Goal: Information Seeking & Learning: Check status

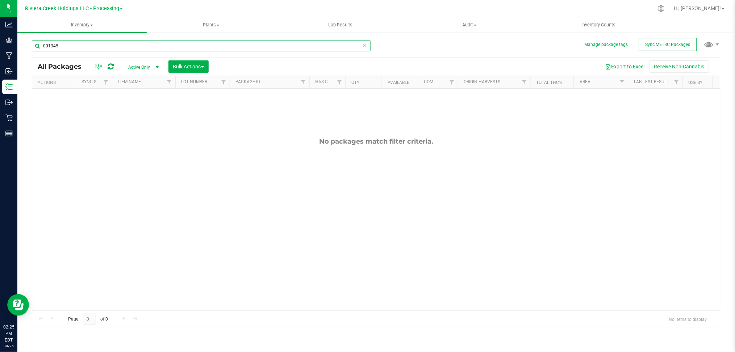
click at [64, 45] on input "001345" at bounding box center [201, 46] width 339 height 11
type input "0"
type input "42677"
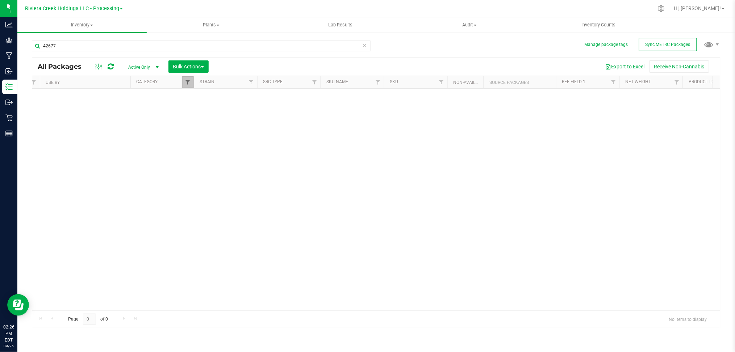
click at [188, 80] on span "Filter" at bounding box center [188, 82] width 6 height 6
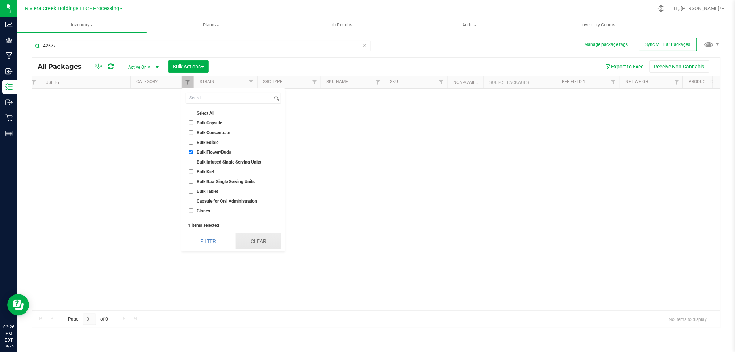
click at [265, 241] on button "Clear" at bounding box center [258, 242] width 45 height 16
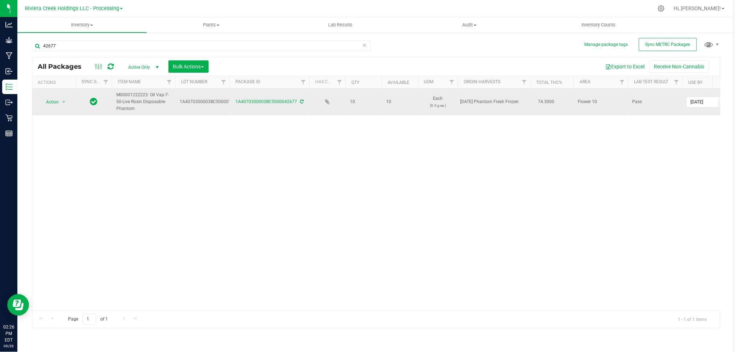
click at [302, 101] on icon at bounding box center [302, 102] width 4 height 4
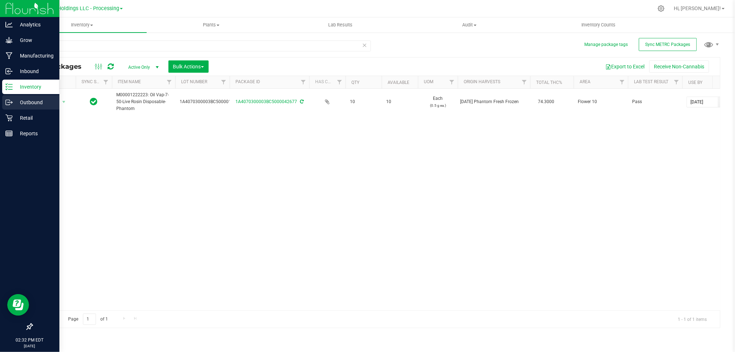
click at [33, 101] on p "Outbound" at bounding box center [34, 102] width 43 height 9
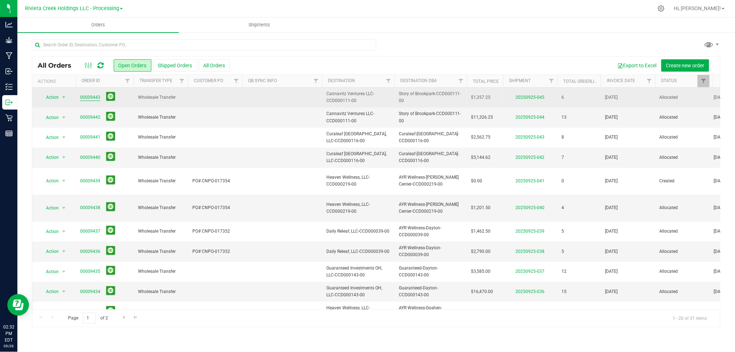
click at [89, 98] on link "00009443" at bounding box center [90, 97] width 20 height 7
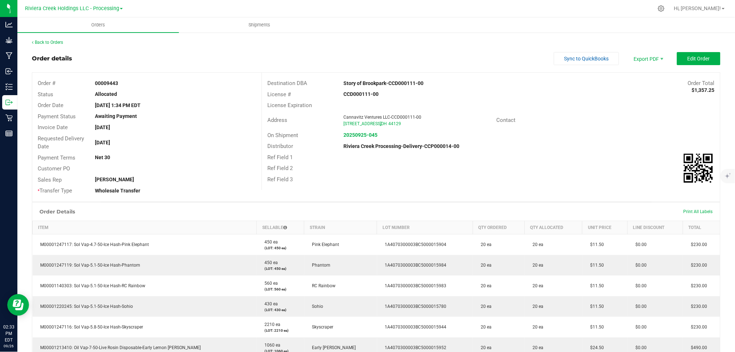
click at [447, 43] on div "Back to Orders" at bounding box center [376, 42] width 688 height 7
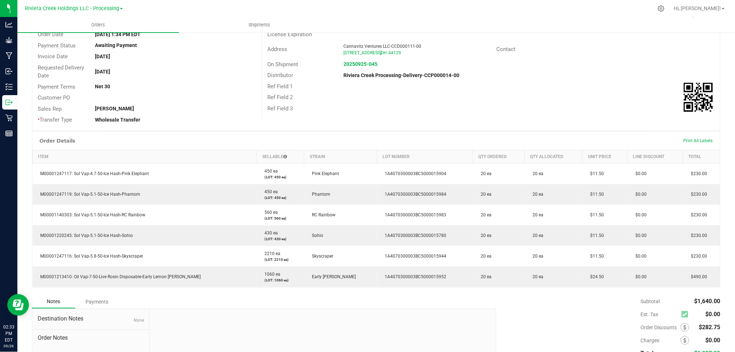
scroll to position [48, 0]
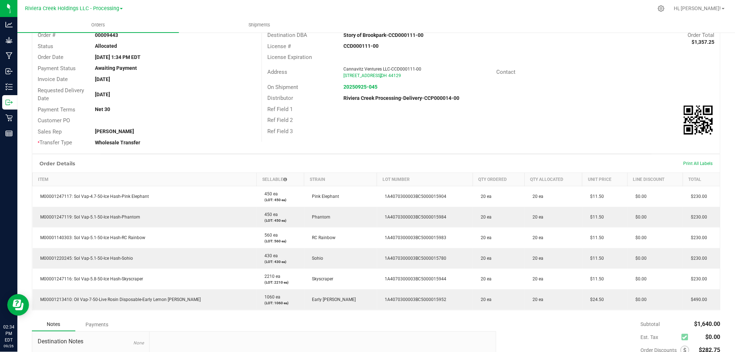
click at [444, 23] on ul "Orders Shipments" at bounding box center [384, 25] width 735 height 16
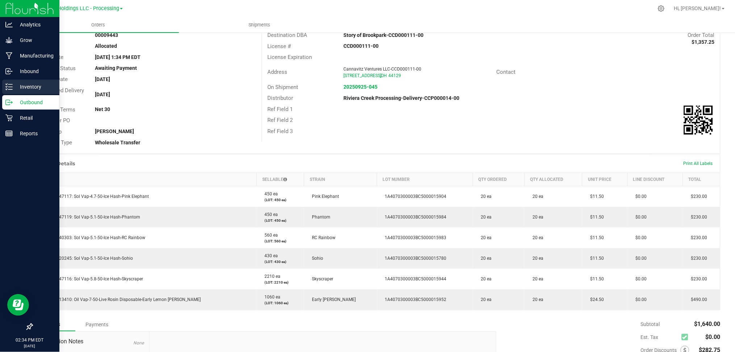
click at [24, 88] on p "Inventory" at bounding box center [34, 87] width 43 height 9
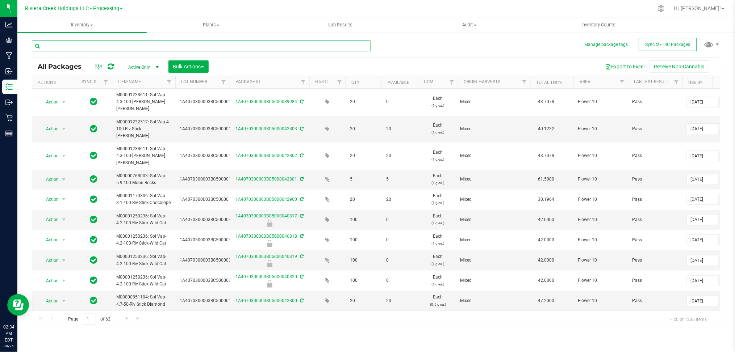
click at [142, 43] on input "text" at bounding box center [201, 46] width 339 height 11
click at [73, 46] on input "text" at bounding box center [201, 46] width 339 height 11
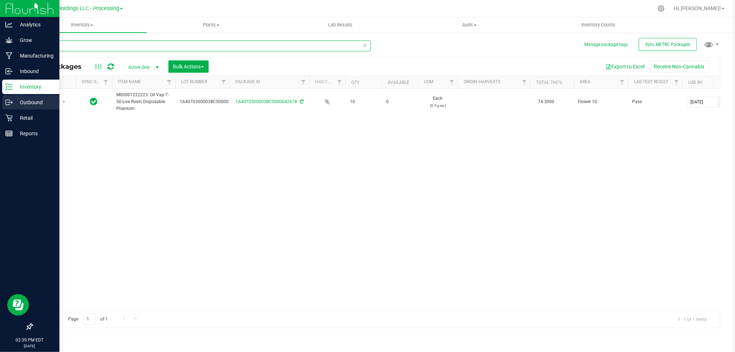
type input "42678"
click at [26, 103] on p "Outbound" at bounding box center [34, 102] width 43 height 9
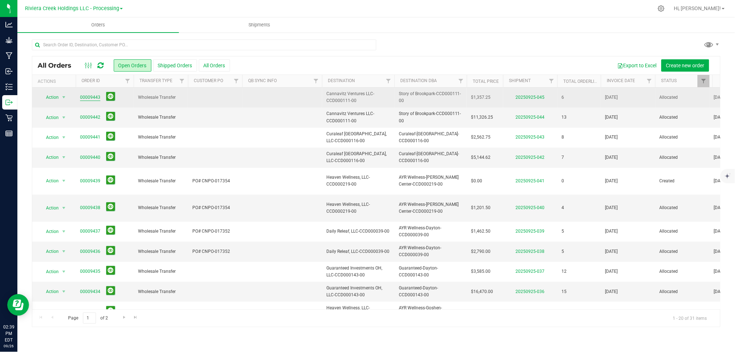
click at [85, 97] on link "00009443" at bounding box center [90, 97] width 20 height 7
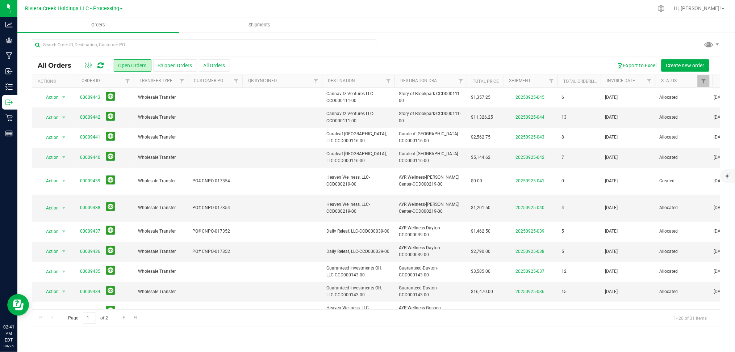
click at [461, 38] on div "All Orders Open Orders Shipped Orders All Orders Export to Excel Create new ord…" at bounding box center [375, 183] width 717 height 303
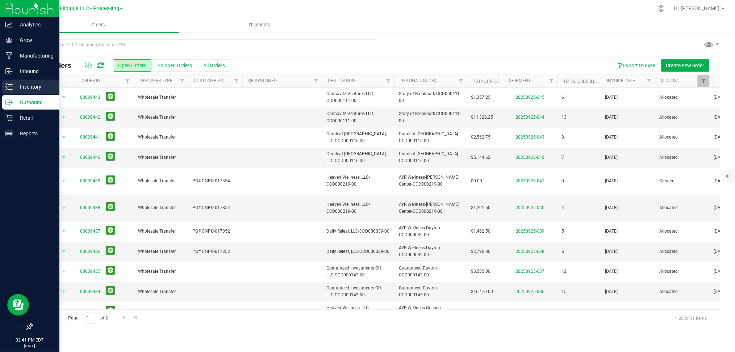
click at [21, 89] on p "Inventory" at bounding box center [34, 87] width 43 height 9
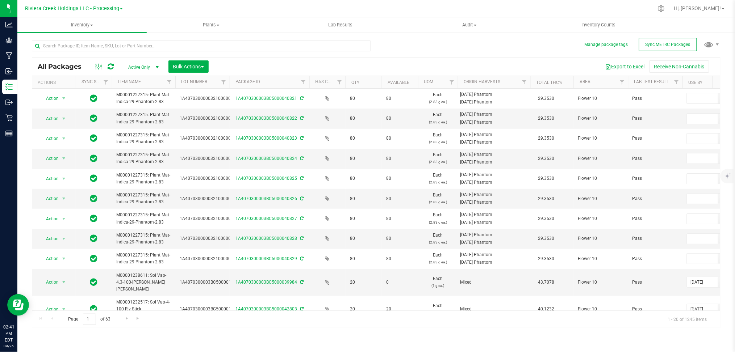
click at [156, 68] on span "select" at bounding box center [157, 67] width 6 height 6
click at [137, 102] on li "Locked" at bounding box center [141, 100] width 39 height 11
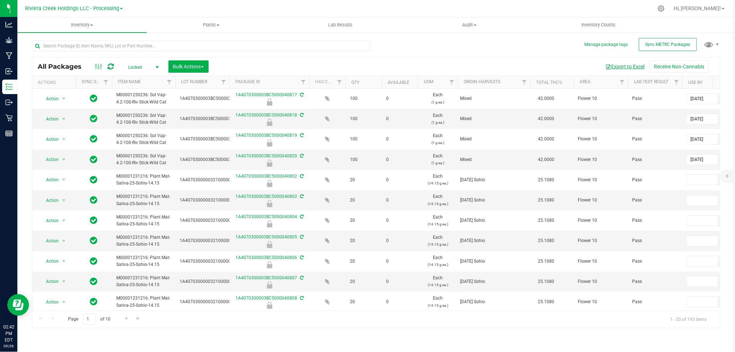
click at [631, 66] on button "Export to Excel" at bounding box center [625, 66] width 49 height 12
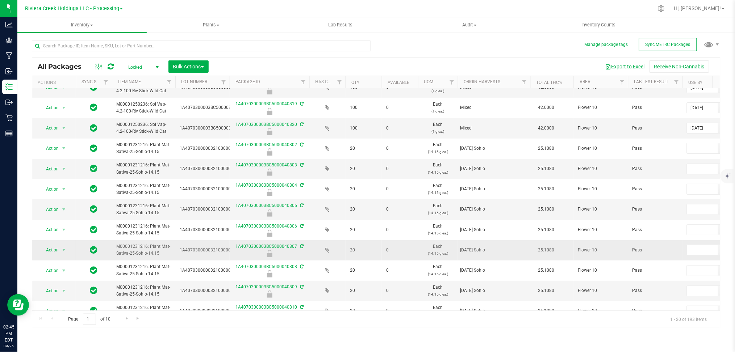
scroll to position [48, 0]
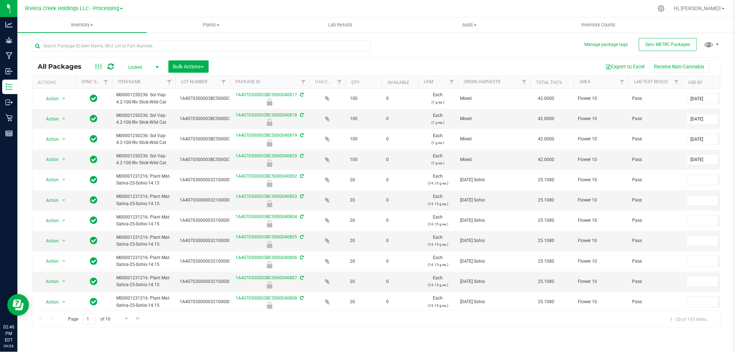
click at [158, 65] on span "select" at bounding box center [157, 67] width 6 height 6
click at [140, 80] on li "Active Only" at bounding box center [141, 79] width 39 height 11
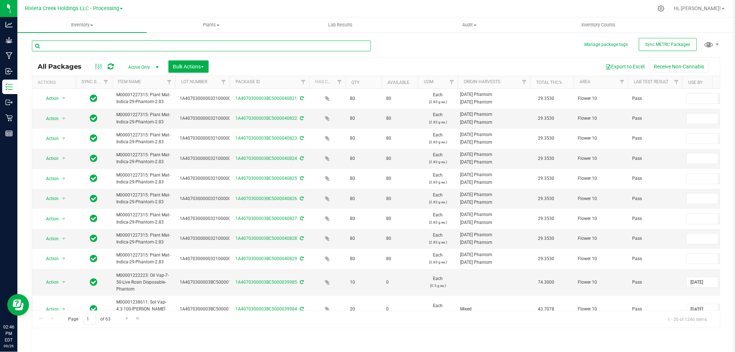
click at [99, 45] on input "text" at bounding box center [201, 46] width 339 height 11
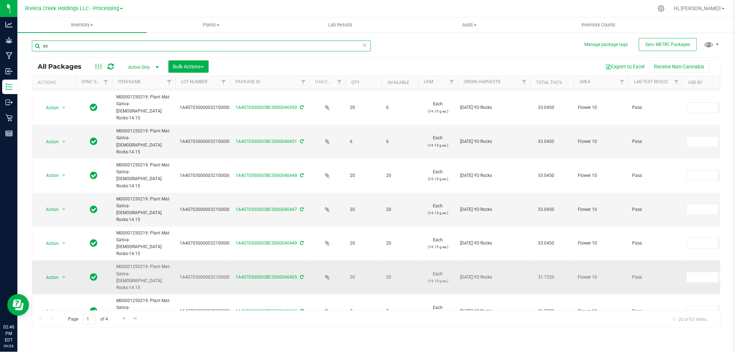
scroll to position [214, 0]
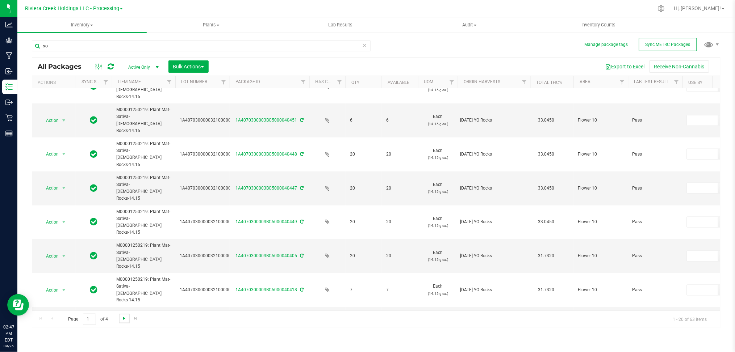
click at [123, 321] on span "Go to the next page" at bounding box center [124, 319] width 6 height 6
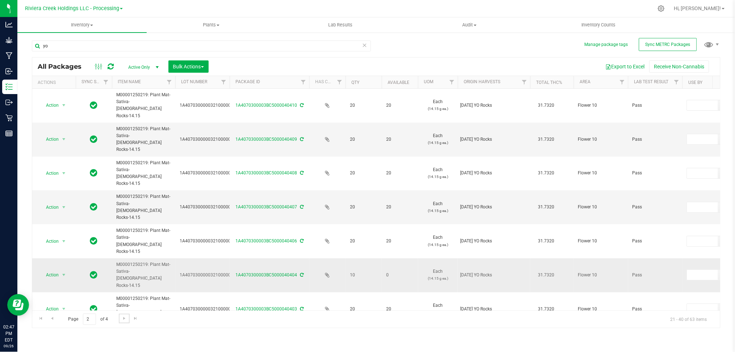
scroll to position [229, 0]
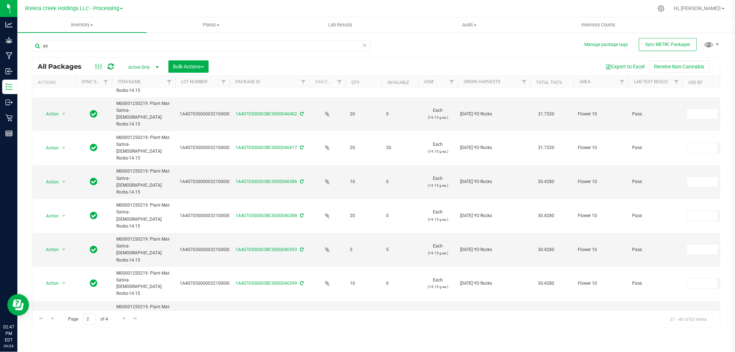
click at [401, 325] on div "Page 2 of 4 21 - 40 of 63 items" at bounding box center [376, 319] width 688 height 17
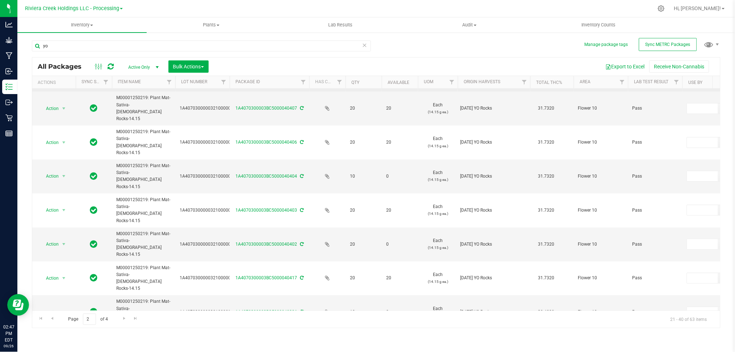
scroll to position [0, 0]
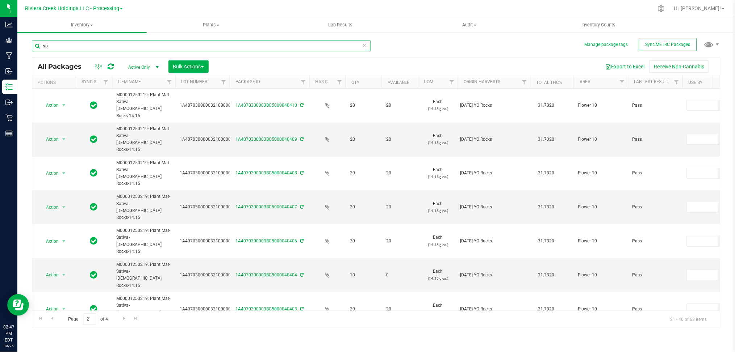
click at [56, 46] on input "yo" at bounding box center [201, 46] width 339 height 11
type input "y"
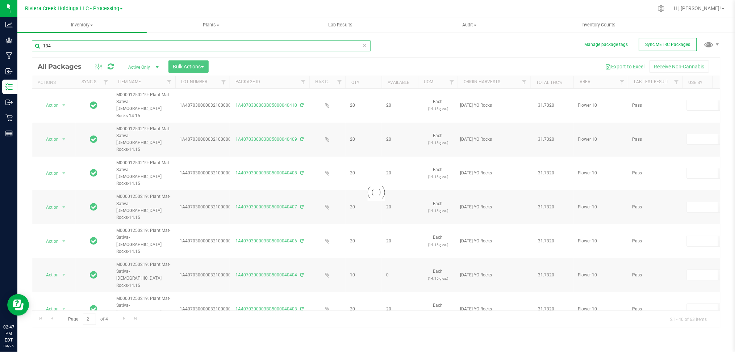
type input "1343"
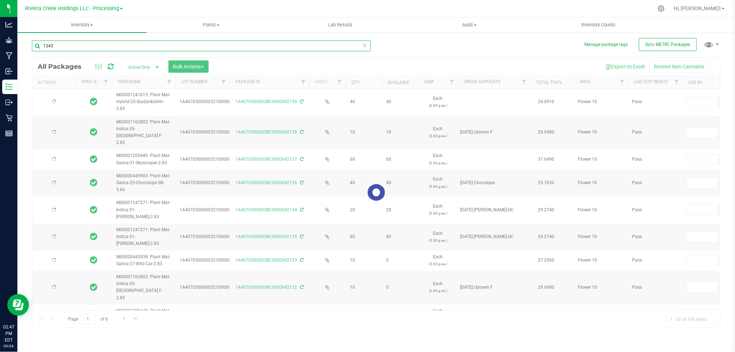
type input "2026-03-16"
type input "2026-08-03"
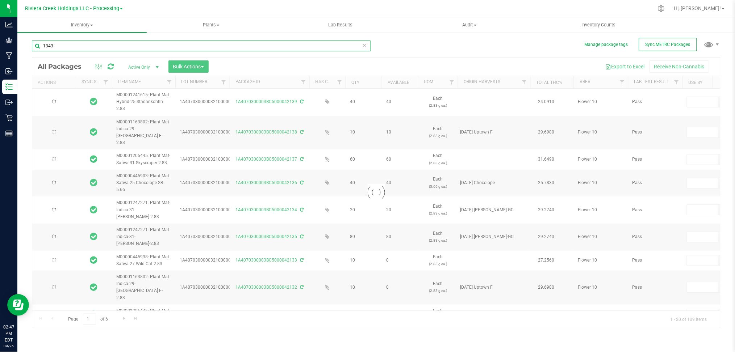
type input "2026-08-03"
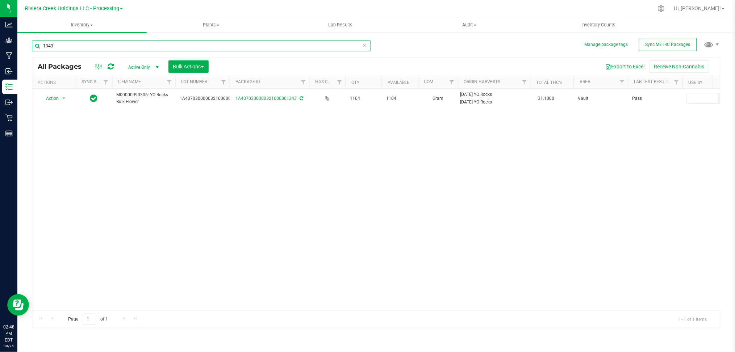
type input "1343"
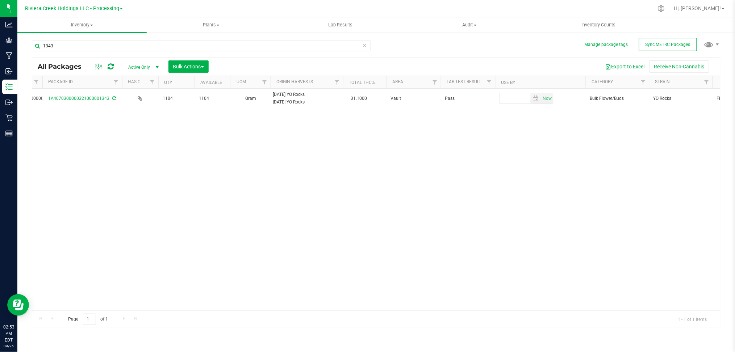
scroll to position [0, 305]
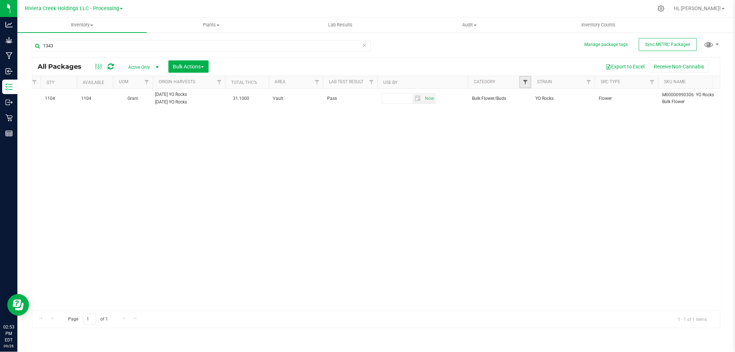
click at [524, 82] on span "Filter" at bounding box center [525, 82] width 6 height 6
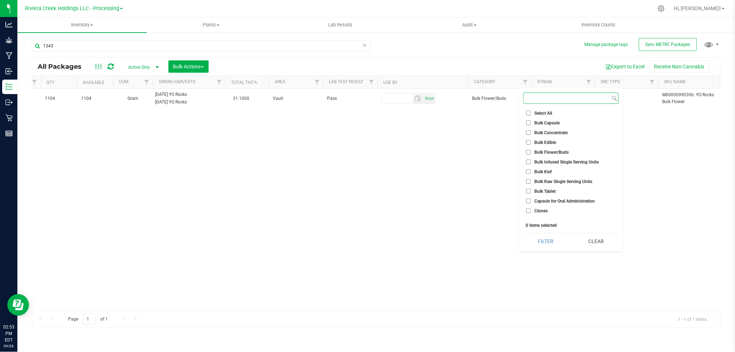
scroll to position [241, 0]
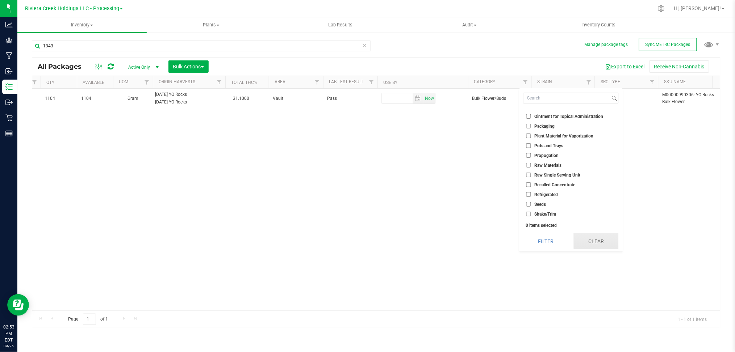
click at [609, 241] on button "Clear" at bounding box center [596, 242] width 45 height 16
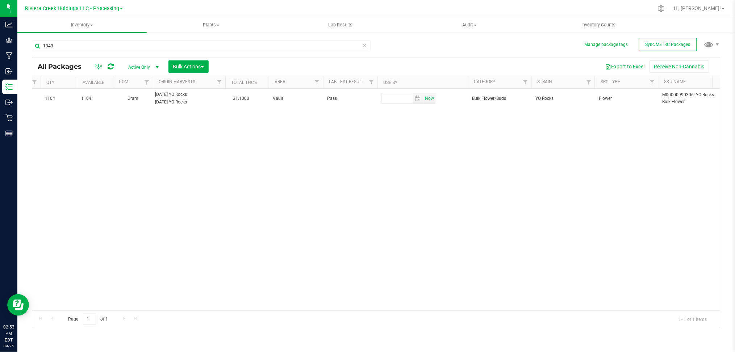
scroll to position [0, 0]
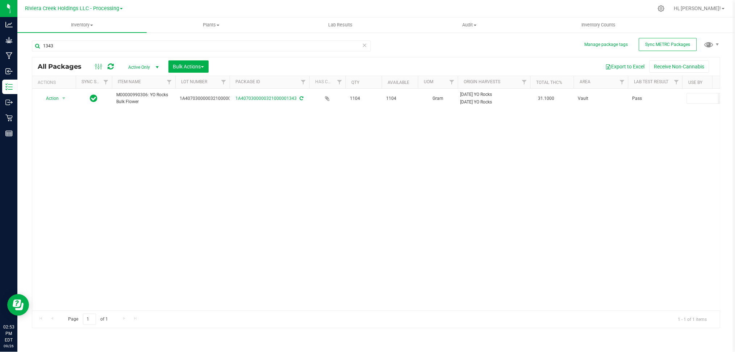
click at [413, 243] on div "Action Action Adjust qty Create package Edit attributes Global inventory Locate…" at bounding box center [376, 200] width 688 height 222
click at [56, 47] on input "1343" at bounding box center [201, 46] width 339 height 11
click at [138, 153] on div "Action Action Adjust qty Create package Edit attributes Global inventory Locate…" at bounding box center [376, 200] width 688 height 222
click at [389, 302] on div "Action Action Adjust qty Create package Edit attributes Global inventory Locate…" at bounding box center [376, 200] width 688 height 222
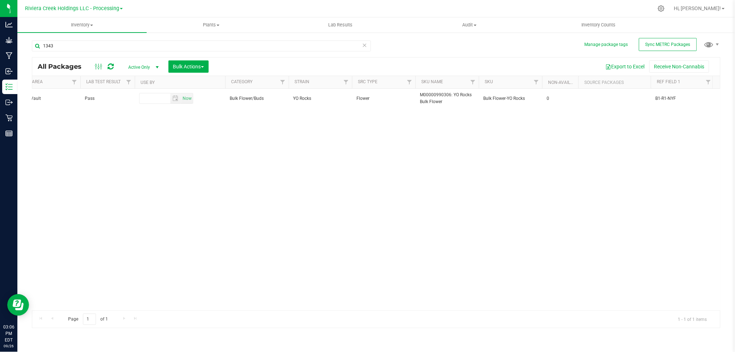
scroll to position [0, 555]
click at [274, 84] on span "Filter" at bounding box center [275, 82] width 6 height 6
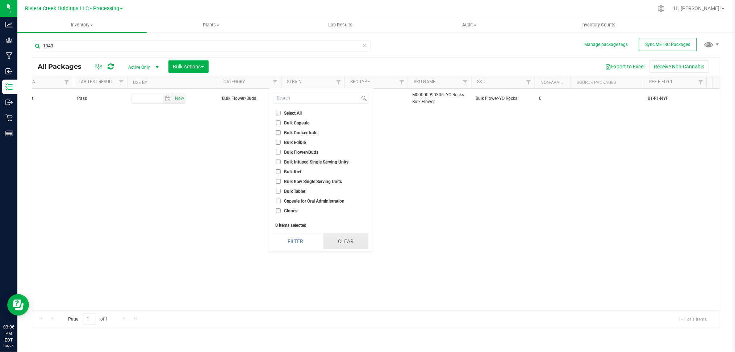
click at [350, 239] on button "Clear" at bounding box center [345, 242] width 45 height 16
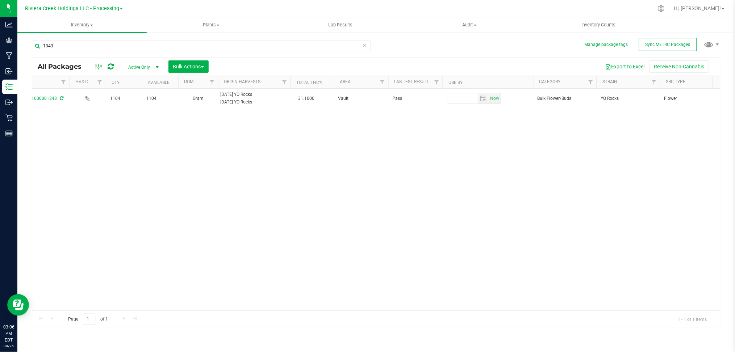
scroll to position [0, 0]
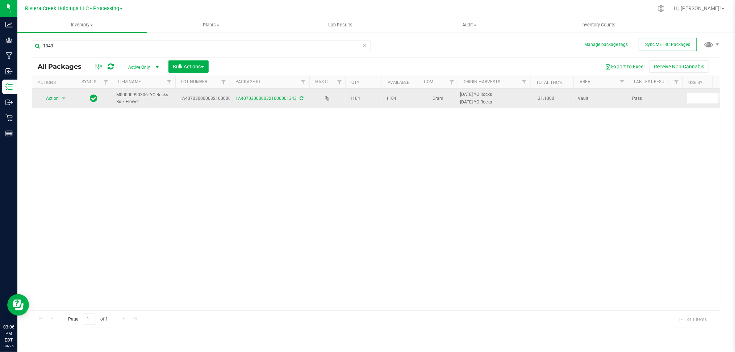
click at [300, 97] on icon at bounding box center [302, 98] width 4 height 4
click at [301, 98] on icon at bounding box center [302, 98] width 4 height 4
click at [300, 96] on icon at bounding box center [302, 98] width 4 height 4
click at [301, 100] on icon at bounding box center [302, 98] width 4 height 4
click at [300, 98] on icon at bounding box center [302, 98] width 4 height 4
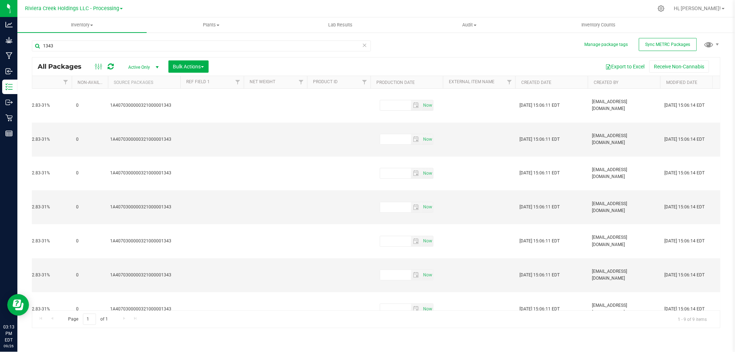
drag, startPoint x: 543, startPoint y: 318, endPoint x: 225, endPoint y: 333, distance: 318.7
click at [225, 333] on div "Inventory All packages All inventory Waste log Create inventory Plants All plan…" at bounding box center [375, 184] width 717 height 335
click at [441, 280] on div "Action Action Adjust qty Create package Edit attributes Global inventory Locate…" at bounding box center [376, 200] width 688 height 222
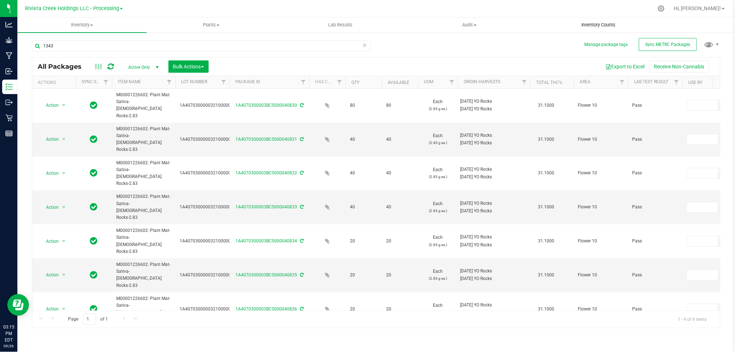
click at [595, 24] on span "Inventory Counts" at bounding box center [599, 25] width 54 height 7
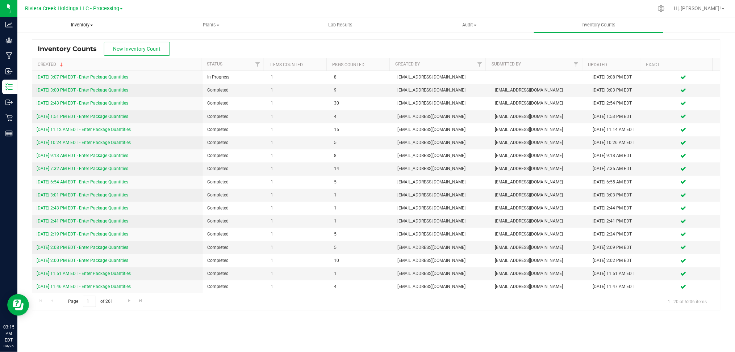
click at [80, 24] on span "Inventory" at bounding box center [82, 25] width 129 height 7
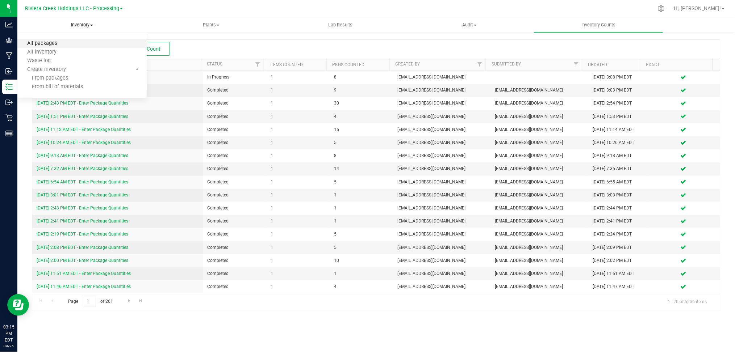
click at [51, 45] on span "All packages" at bounding box center [42, 44] width 50 height 6
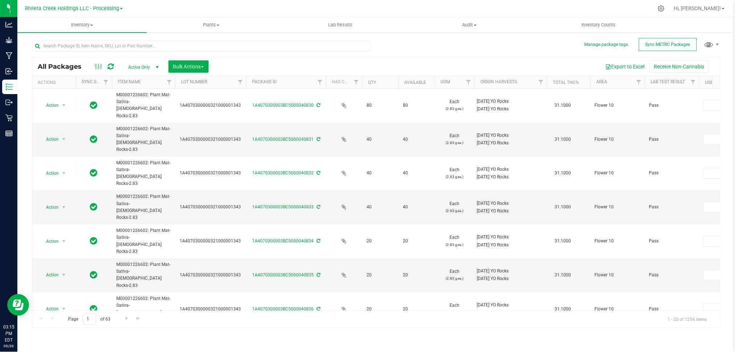
drag, startPoint x: 229, startPoint y: 82, endPoint x: 248, endPoint y: 83, distance: 18.9
click at [248, 83] on div "Actions Sync Status Item Name Lot Number Package ID Has COA Qty Available UOM O…" at bounding box center [372, 82] width 681 height 12
click at [124, 45] on input "text" at bounding box center [201, 46] width 339 height 11
type input "001343"
click at [588, 25] on span "Inventory Counts" at bounding box center [599, 25] width 54 height 7
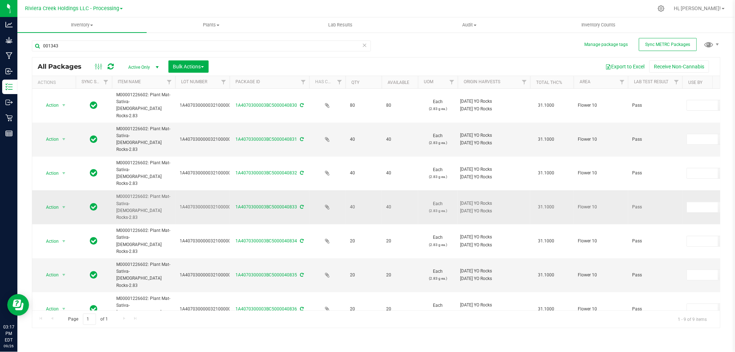
click at [300, 205] on icon at bounding box center [302, 207] width 4 height 4
click at [463, 302] on div "Action Action Adjust qty Create package Edit attributes Global inventory Locate…" at bounding box center [376, 200] width 688 height 222
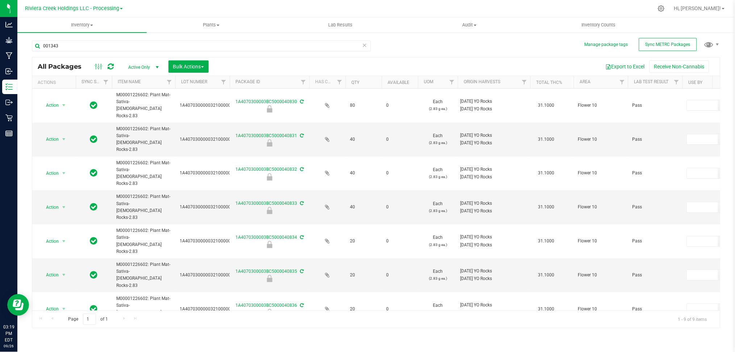
click at [228, 336] on div "Inventory All packages All inventory Waste log Create inventory Plants All plan…" at bounding box center [375, 184] width 717 height 335
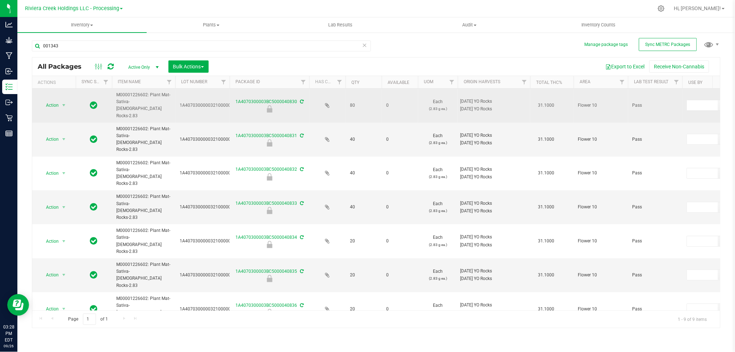
click at [303, 99] on div "1A4070300003BC5000040830" at bounding box center [270, 106] width 82 height 14
click at [301, 100] on icon at bounding box center [302, 102] width 4 height 4
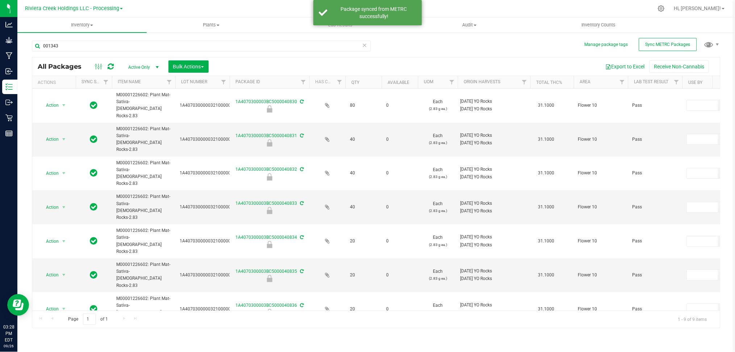
click at [480, 45] on div "001343 All Packages Active Only Active Only Lab Samples Locked All External Int…" at bounding box center [376, 181] width 688 height 295
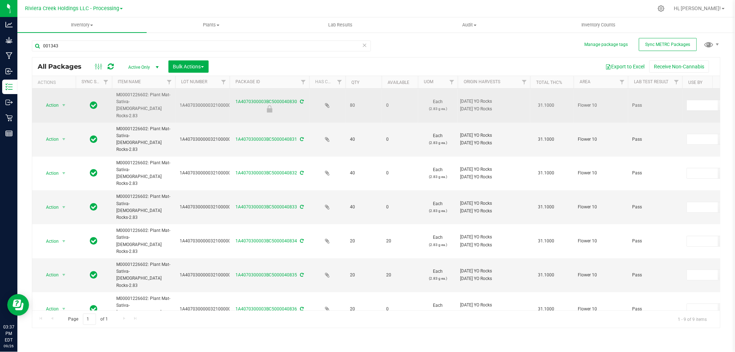
click at [301, 100] on icon at bounding box center [302, 102] width 4 height 4
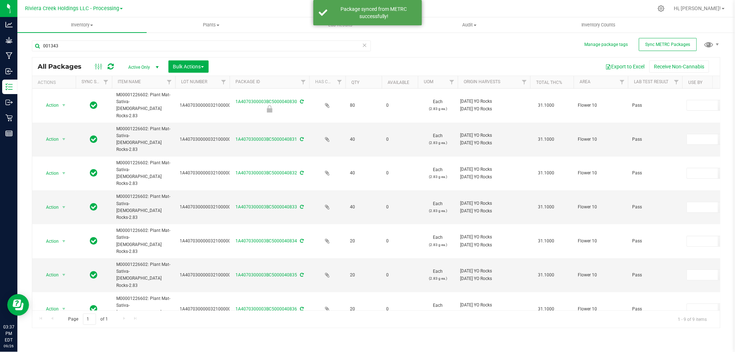
click at [301, 338] on icon at bounding box center [302, 340] width 4 height 4
click at [300, 338] on icon at bounding box center [302, 340] width 4 height 4
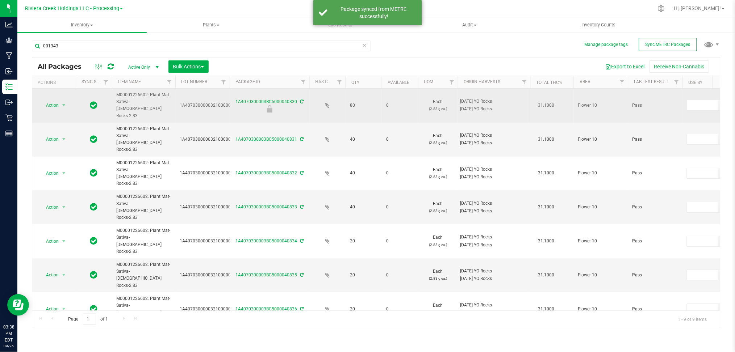
click at [300, 100] on icon at bounding box center [302, 102] width 4 height 4
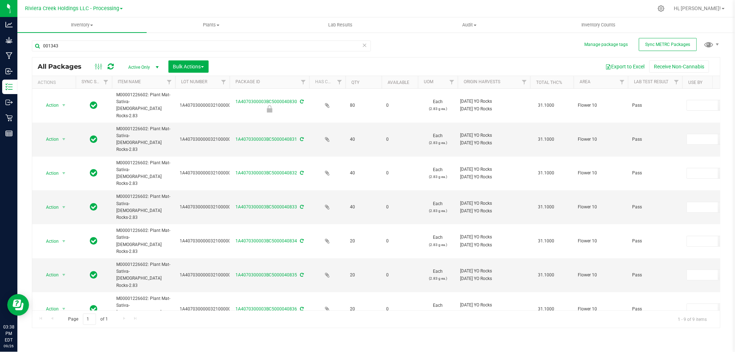
click at [302, 338] on icon at bounding box center [302, 340] width 4 height 4
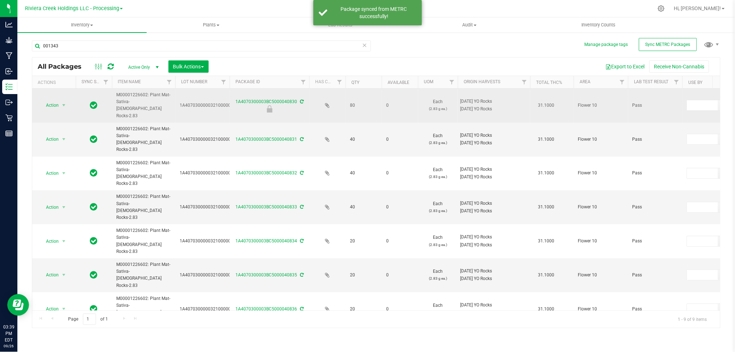
click at [301, 100] on icon at bounding box center [302, 102] width 4 height 4
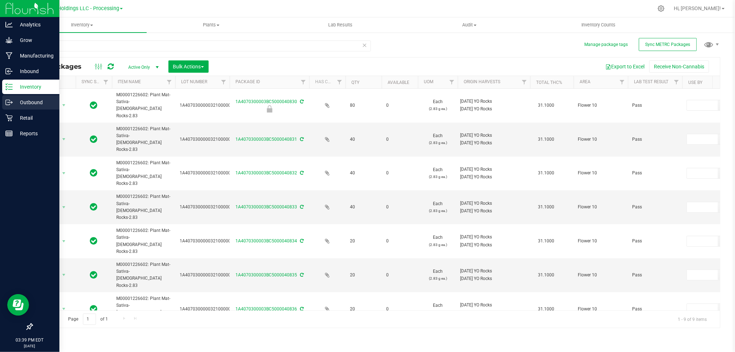
click at [33, 103] on p "Outbound" at bounding box center [34, 102] width 43 height 9
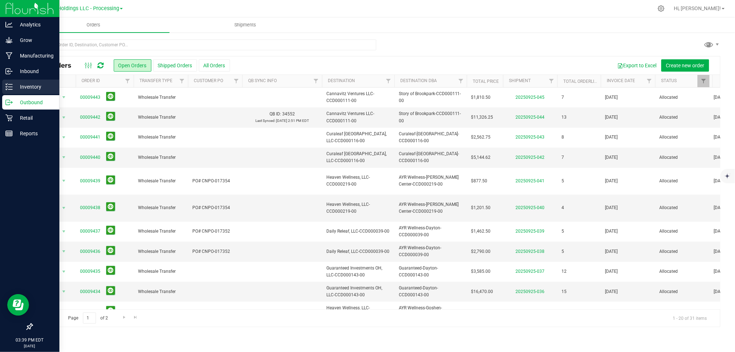
click at [30, 85] on p "Inventory" at bounding box center [34, 87] width 43 height 9
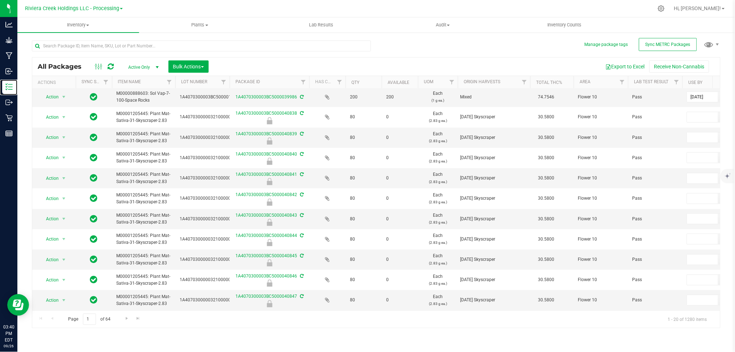
scroll to position [203, 0]
click at [56, 46] on input "text" at bounding box center [201, 46] width 339 height 11
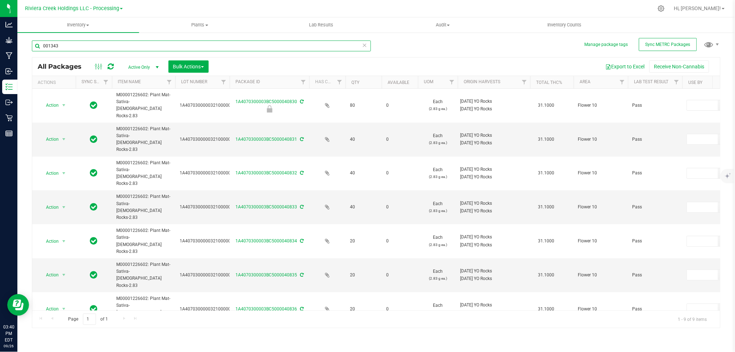
type input "001343"
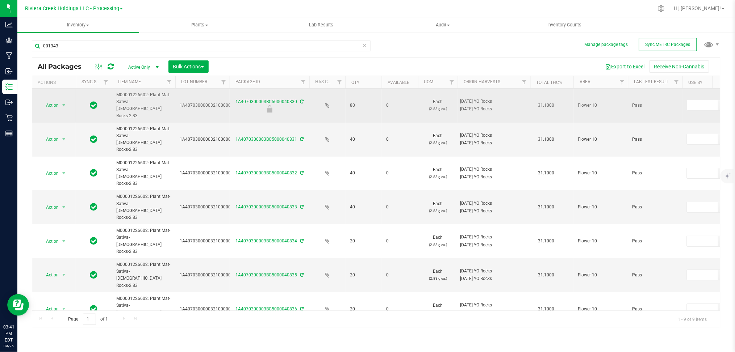
click at [301, 100] on icon at bounding box center [302, 102] width 4 height 4
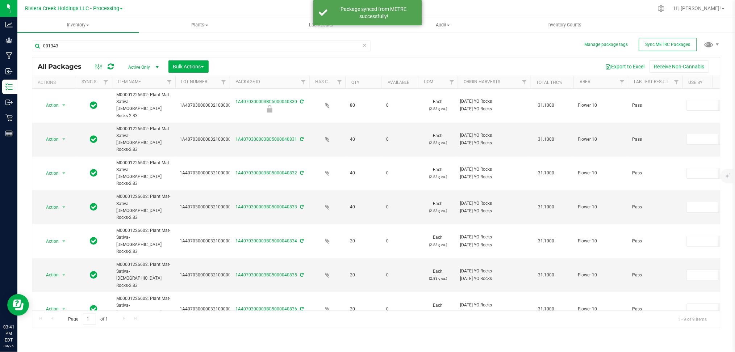
click at [300, 338] on icon at bounding box center [302, 340] width 4 height 4
click at [302, 338] on icon at bounding box center [302, 340] width 4 height 4
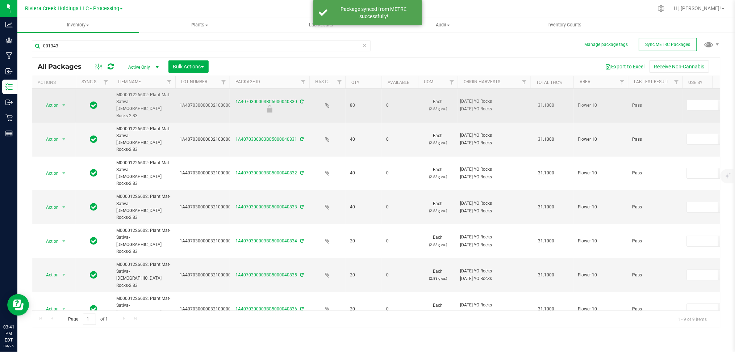
click at [300, 100] on icon at bounding box center [302, 102] width 4 height 4
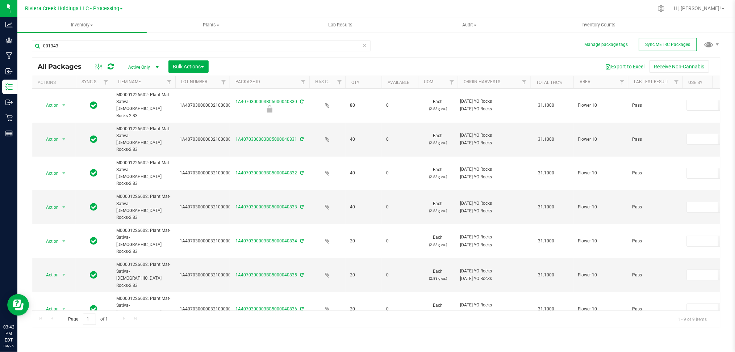
click at [302, 338] on icon at bounding box center [302, 340] width 4 height 4
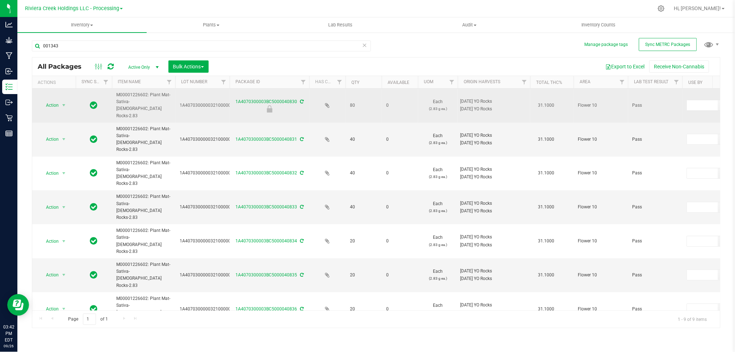
click at [301, 100] on icon at bounding box center [302, 102] width 4 height 4
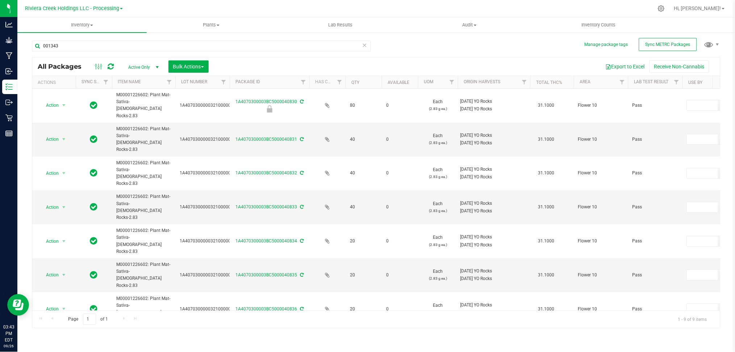
click at [302, 338] on icon at bounding box center [302, 340] width 4 height 4
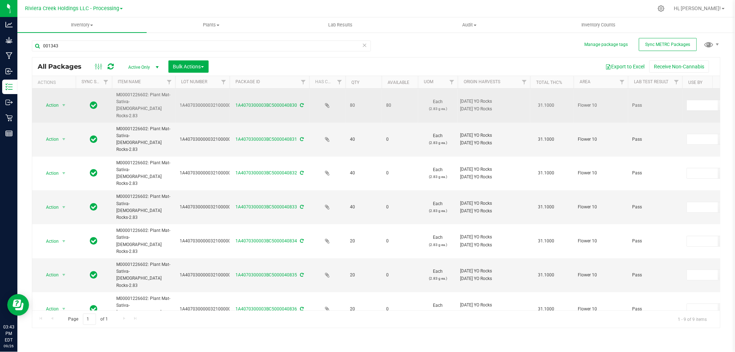
click at [302, 103] on icon at bounding box center [302, 105] width 4 height 4
click at [300, 103] on icon at bounding box center [302, 105] width 4 height 4
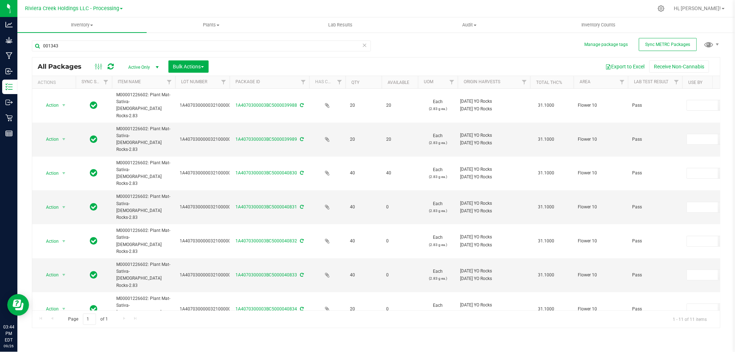
click at [155, 65] on span "select" at bounding box center [157, 67] width 6 height 6
click at [137, 112] on li "All" at bounding box center [141, 111] width 39 height 11
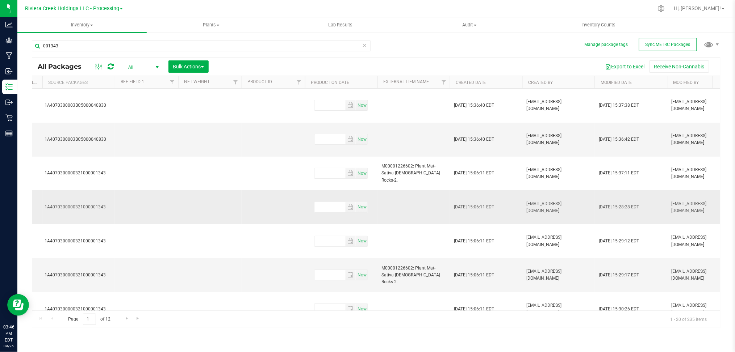
scroll to position [0, 1178]
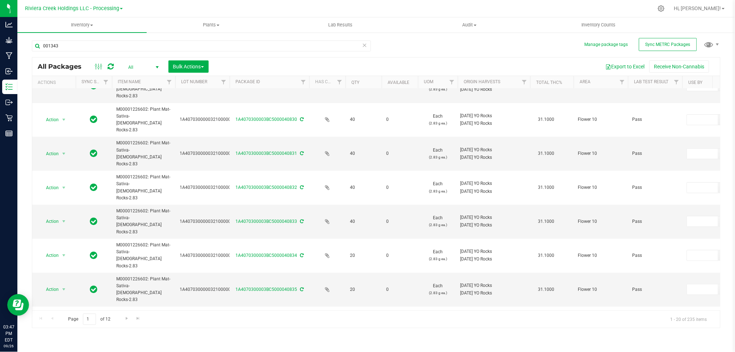
click at [301, 352] on icon at bounding box center [302, 354] width 4 height 4
